Goal: Information Seeking & Learning: Learn about a topic

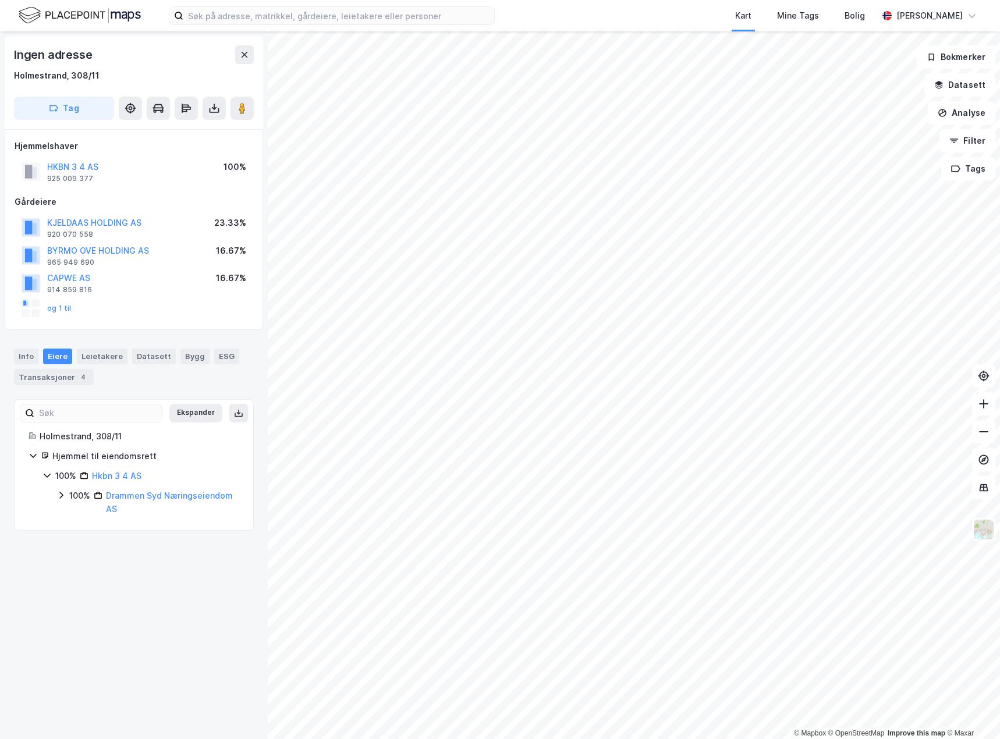
click at [5, 355] on div "Info [PERSON_NAME] Datasett Bygg ESG Transaksjoner 4" at bounding box center [134, 362] width 268 height 55
click at [14, 358] on div "Info" at bounding box center [26, 356] width 24 height 15
